Goal: Submit feedback/report problem: Submit feedback/report problem

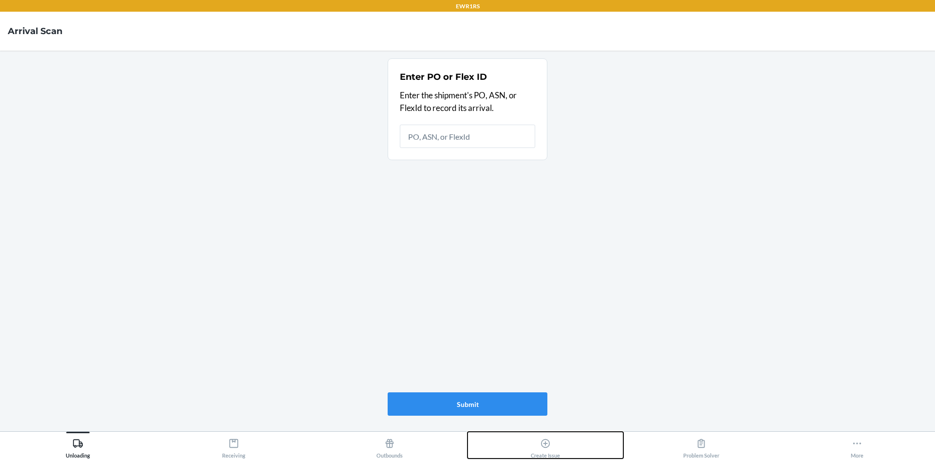
click at [553, 441] on div "Create Issue" at bounding box center [545, 446] width 29 height 24
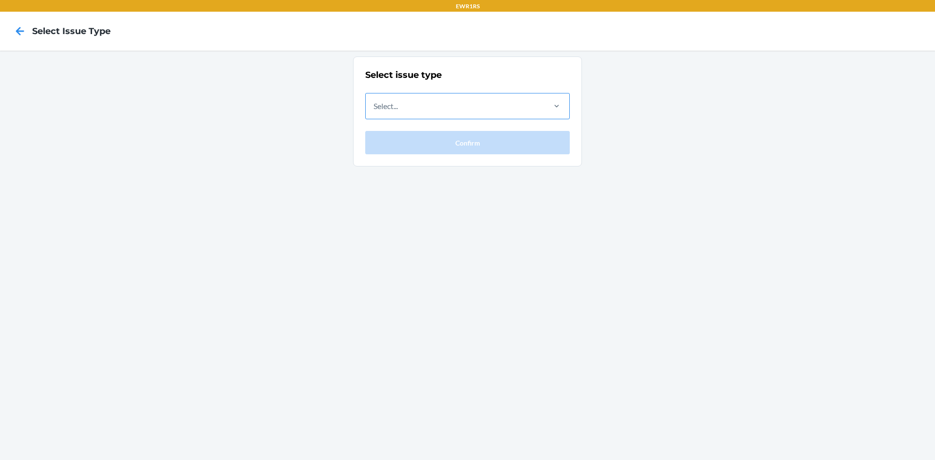
click at [434, 106] on div "Select..." at bounding box center [455, 105] width 178 height 25
click at [374, 106] on input "Select..." at bounding box center [373, 106] width 1 height 12
drag, startPoint x: 367, startPoint y: 231, endPoint x: 41, endPoint y: 62, distance: 367.9
click at [367, 232] on div "Select issue type Select... Confirm" at bounding box center [467, 255] width 935 height 409
click at [14, 33] on icon at bounding box center [20, 31] width 17 height 17
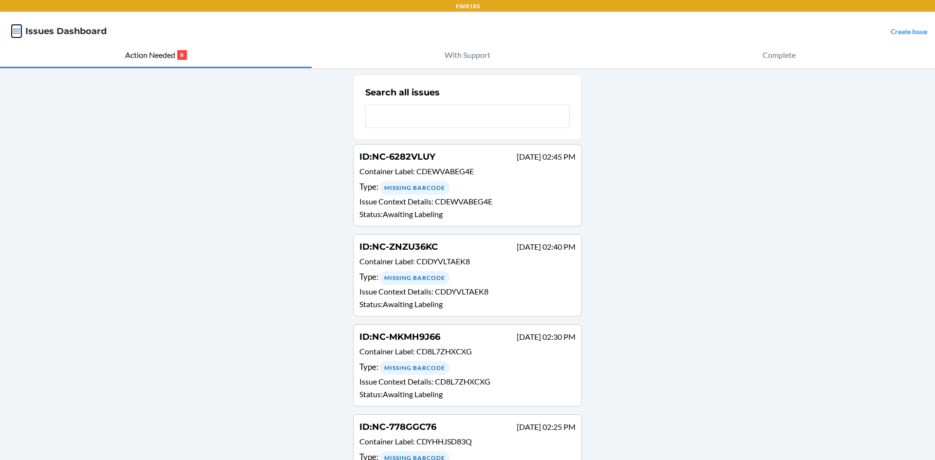
click at [14, 33] on icon "button" at bounding box center [17, 31] width 10 height 10
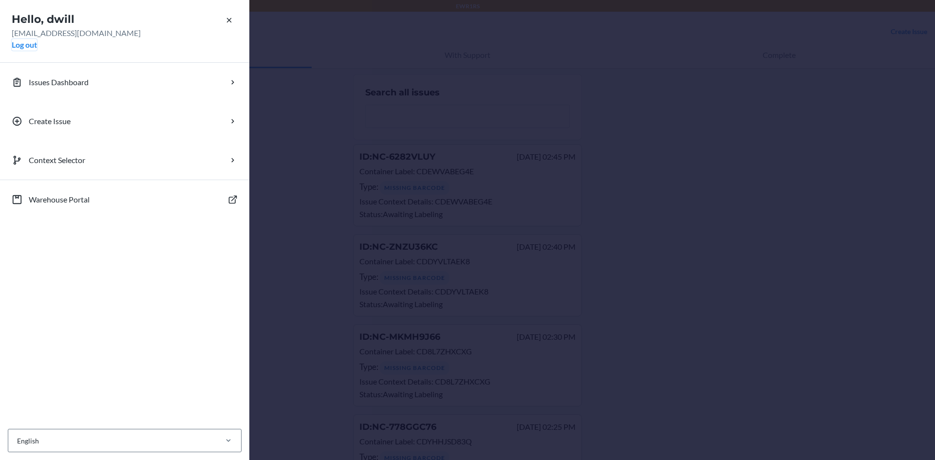
click at [27, 46] on button "Log out" at bounding box center [24, 45] width 25 height 12
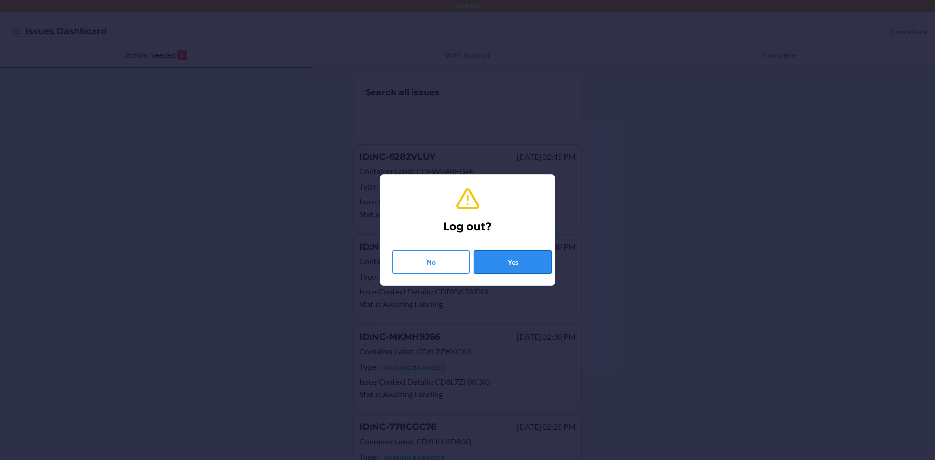
drag, startPoint x: 481, startPoint y: 247, endPoint x: 507, endPoint y: 257, distance: 27.6
click at [480, 247] on div "No Yes" at bounding box center [467, 257] width 151 height 31
click at [534, 276] on div "Log out? No Yes" at bounding box center [467, 230] width 151 height 95
click at [524, 264] on button "Yes" at bounding box center [513, 261] width 78 height 23
